Goal: Task Accomplishment & Management: Use online tool/utility

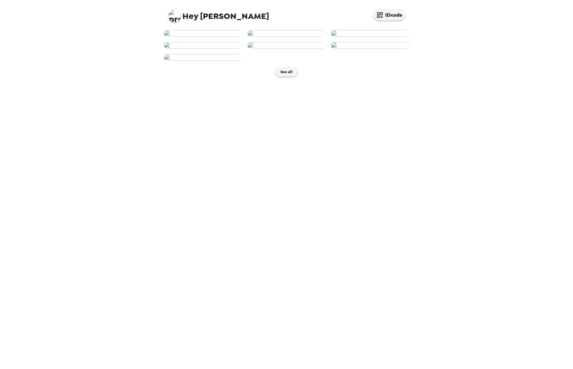
click at [209, 37] on img at bounding box center [203, 33] width 78 height 7
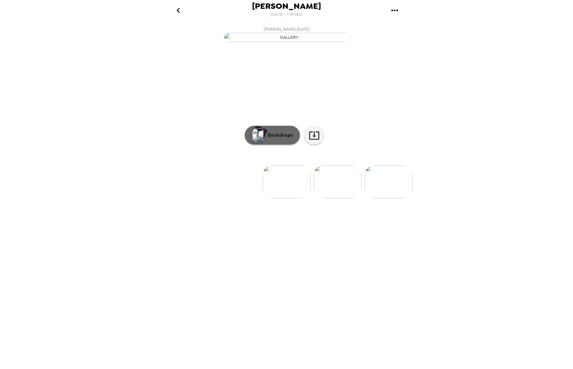
click at [274, 139] on p "Backdrops" at bounding box center [279, 135] width 29 height 8
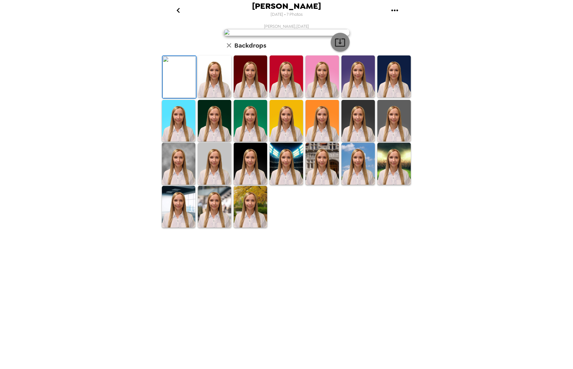
click at [342, 48] on icon "button" at bounding box center [340, 42] width 11 height 11
click at [214, 97] on img at bounding box center [214, 76] width 33 height 42
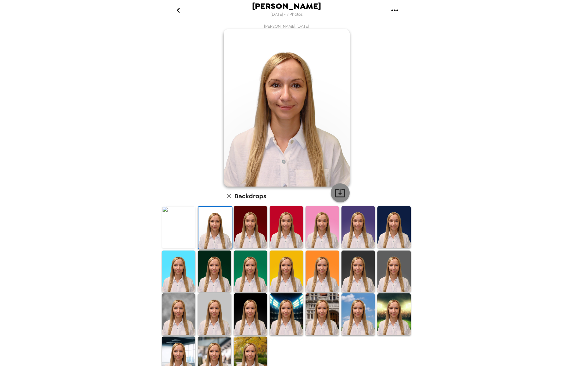
click at [336, 192] on icon "button" at bounding box center [340, 193] width 11 height 11
click at [251, 234] on img at bounding box center [250, 227] width 33 height 42
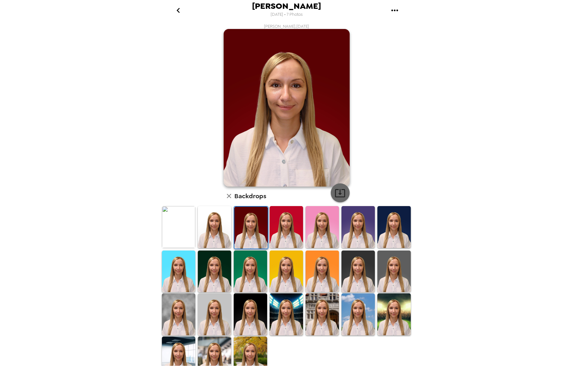
click at [340, 188] on icon "button" at bounding box center [340, 193] width 11 height 11
click at [384, 218] on img at bounding box center [394, 227] width 33 height 42
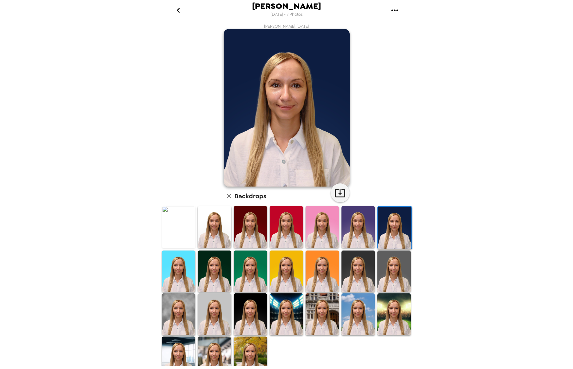
click at [224, 269] on img at bounding box center [214, 272] width 33 height 42
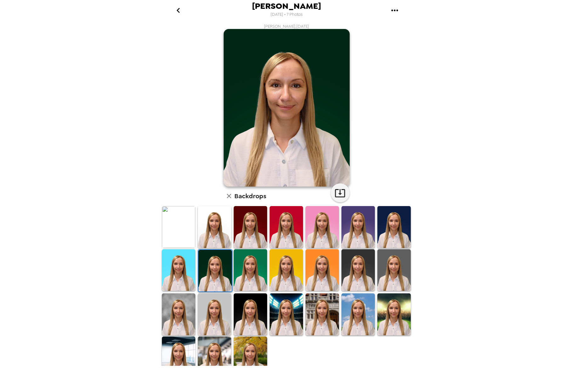
click at [207, 270] on img at bounding box center [215, 271] width 33 height 42
click at [340, 194] on icon "button" at bounding box center [340, 193] width 11 height 11
click at [246, 271] on img at bounding box center [250, 270] width 33 height 42
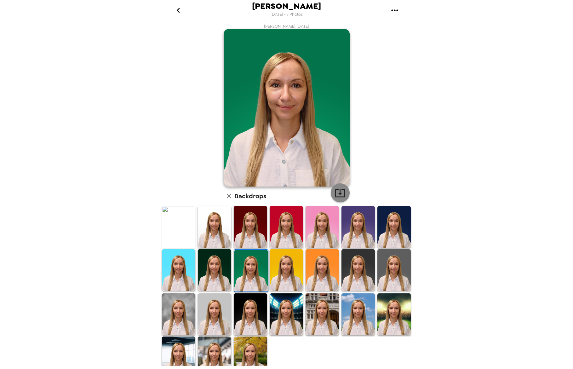
click at [339, 192] on icon "button" at bounding box center [340, 193] width 11 height 11
click at [351, 264] on img at bounding box center [358, 270] width 33 height 42
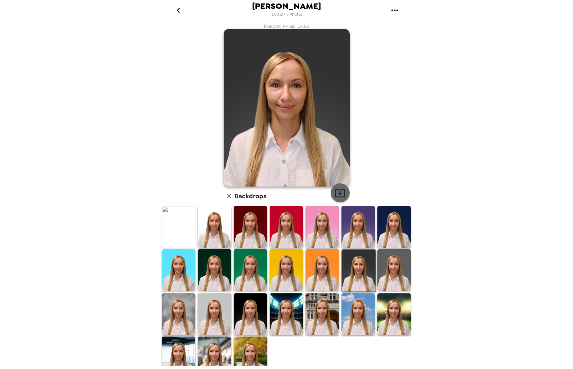
click at [340, 191] on icon "button" at bounding box center [340, 193] width 11 height 11
click at [385, 259] on img at bounding box center [394, 270] width 33 height 42
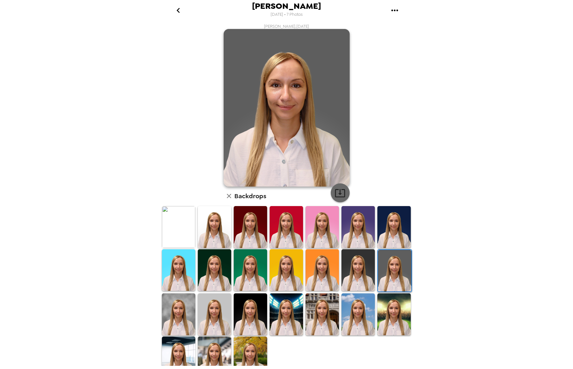
click at [336, 197] on icon "button" at bounding box center [340, 193] width 10 height 8
click at [178, 313] on img at bounding box center [178, 314] width 33 height 42
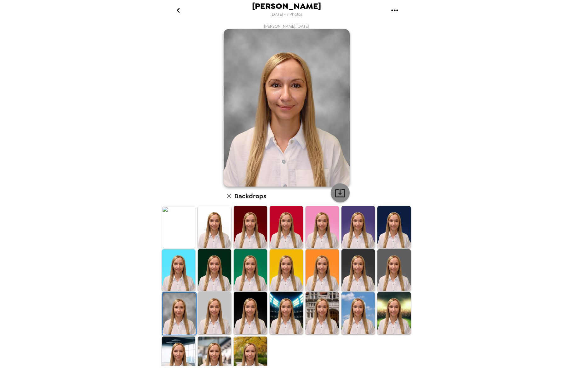
click at [339, 191] on icon "button" at bounding box center [340, 193] width 11 height 11
click at [218, 317] on img at bounding box center [214, 313] width 33 height 42
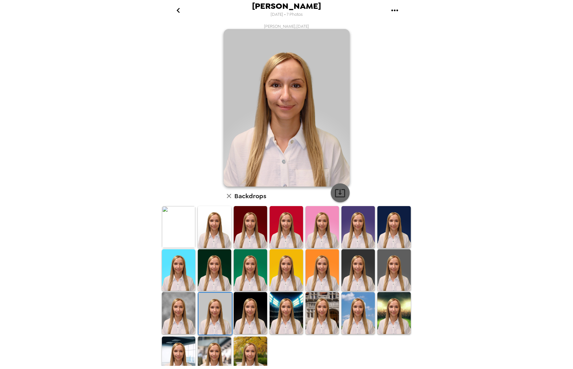
click at [337, 194] on icon "button" at bounding box center [340, 193] width 10 height 8
click at [391, 313] on img at bounding box center [394, 313] width 33 height 42
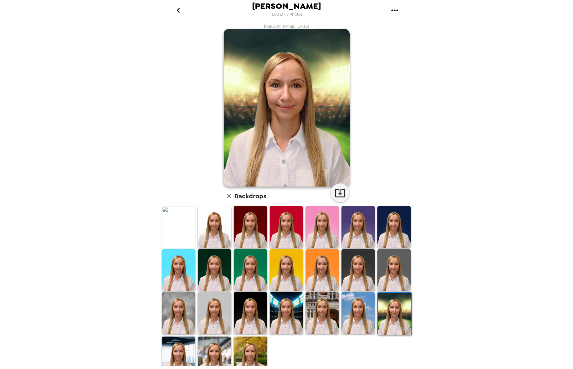
click at [361, 310] on img at bounding box center [358, 313] width 33 height 42
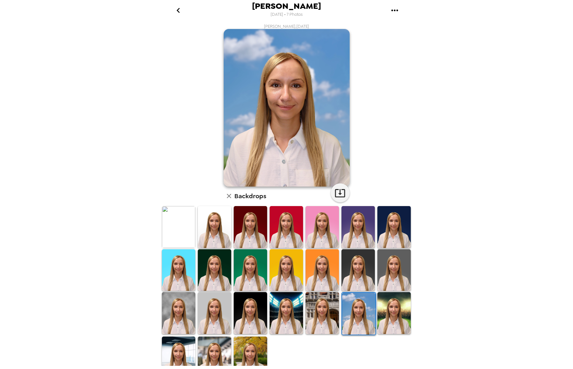
scroll to position [9, 0]
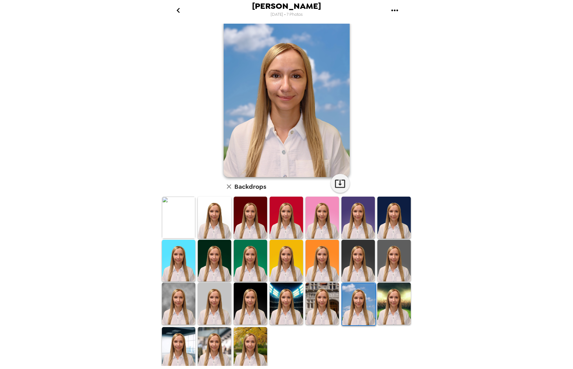
click at [182, 342] on img at bounding box center [178, 348] width 33 height 42
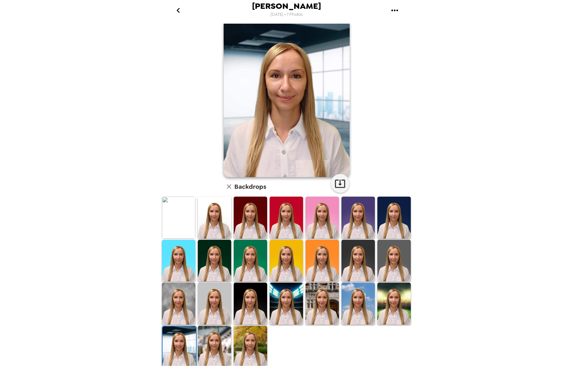
click at [216, 351] on img at bounding box center [214, 347] width 33 height 42
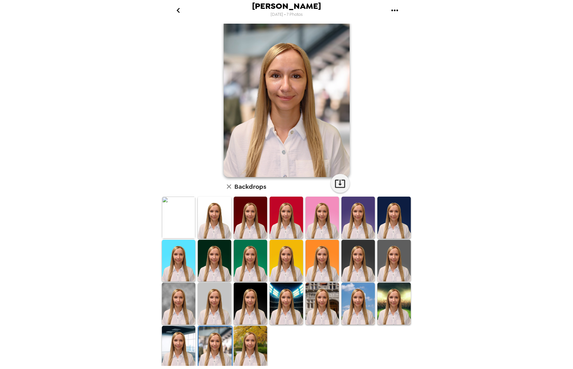
click at [247, 349] on img at bounding box center [250, 347] width 33 height 42
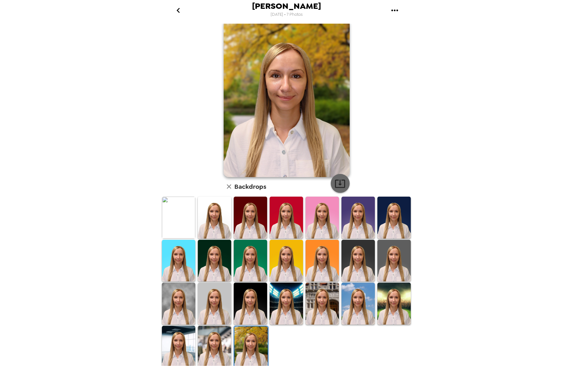
click at [342, 183] on icon "button" at bounding box center [340, 184] width 10 height 8
